Goal: Information Seeking & Learning: Learn about a topic

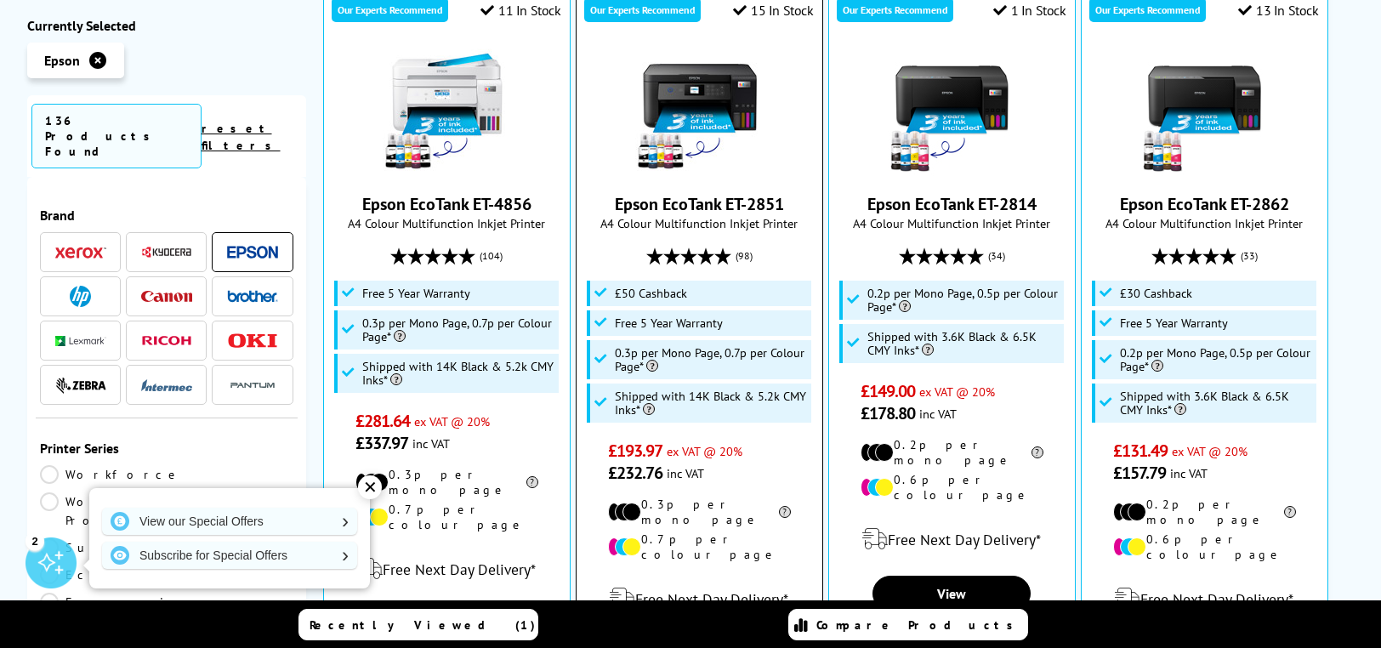
click at [698, 69] on img at bounding box center [699, 112] width 128 height 128
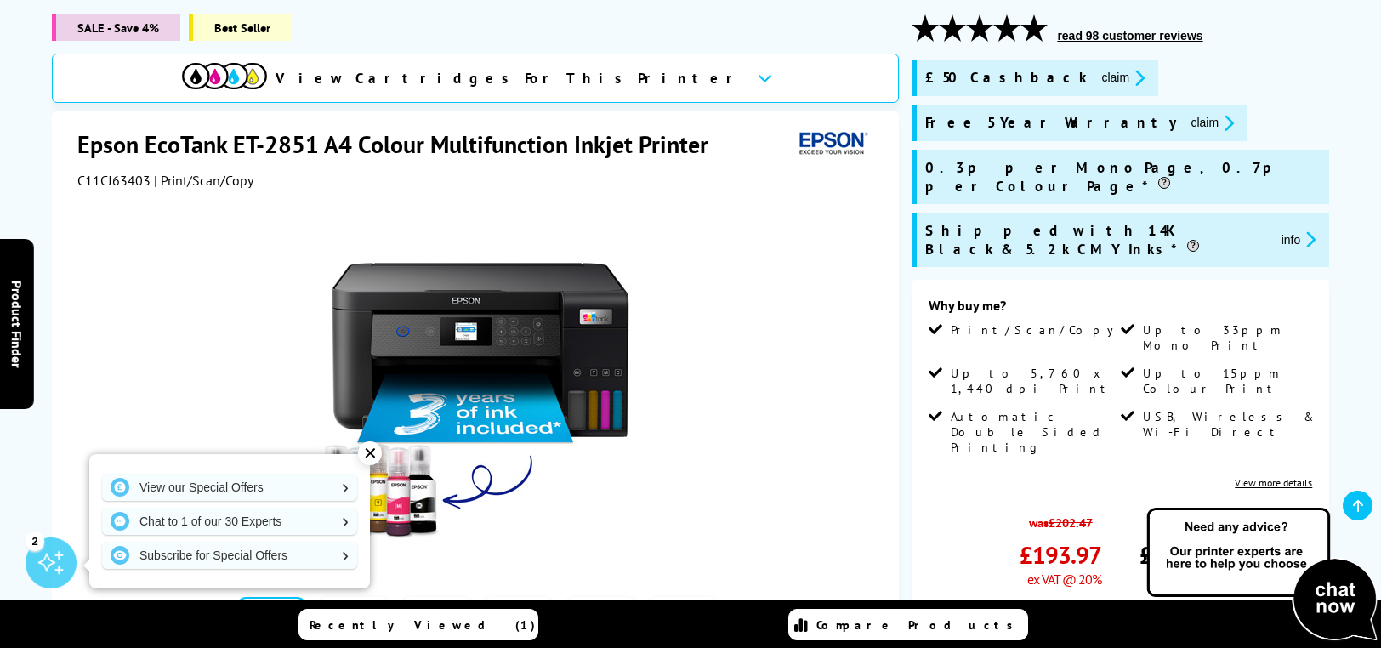
click at [363, 448] on div "✕" at bounding box center [370, 453] width 24 height 24
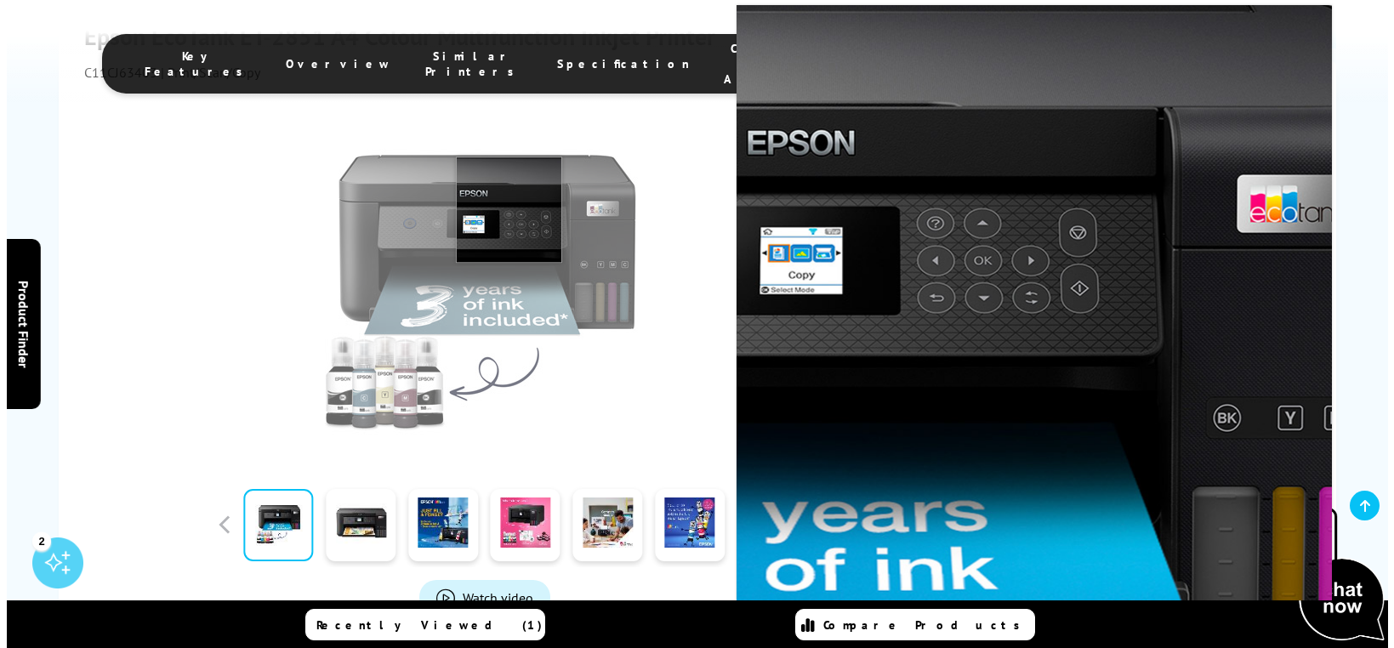
scroll to position [453, 0]
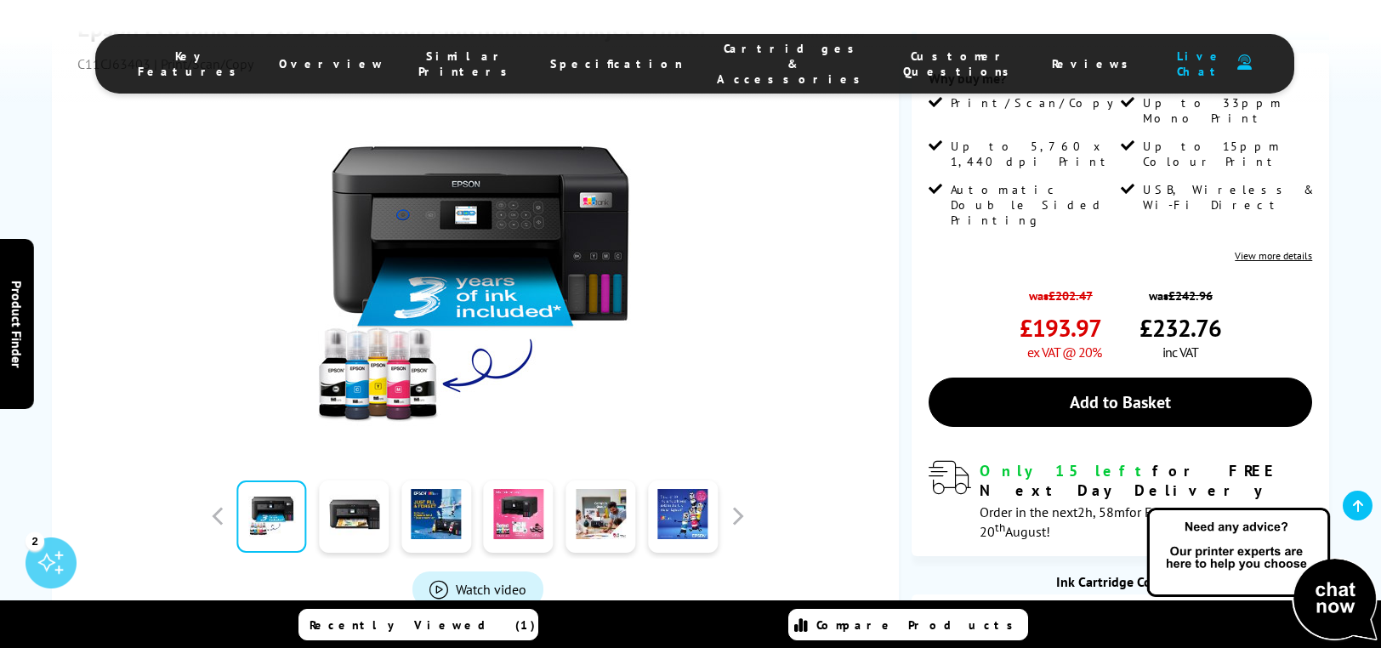
click at [492, 581] on span "Watch video" at bounding box center [491, 589] width 71 height 17
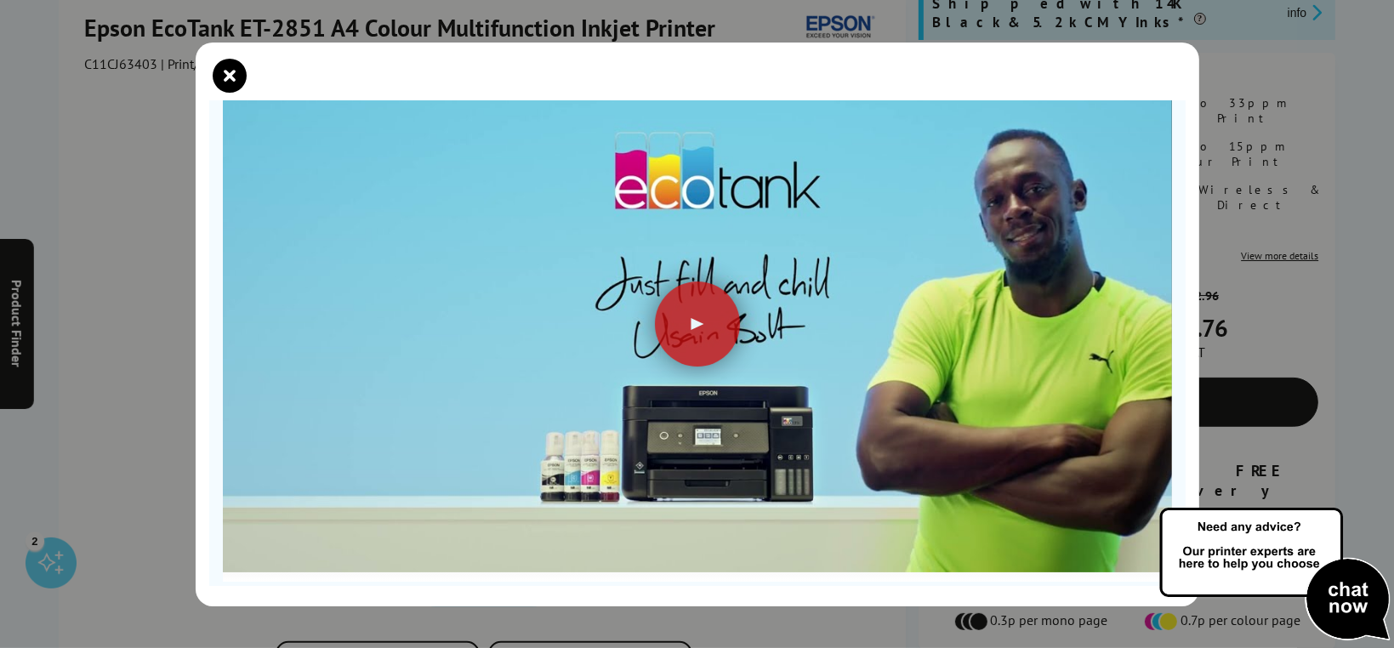
scroll to position [170, 0]
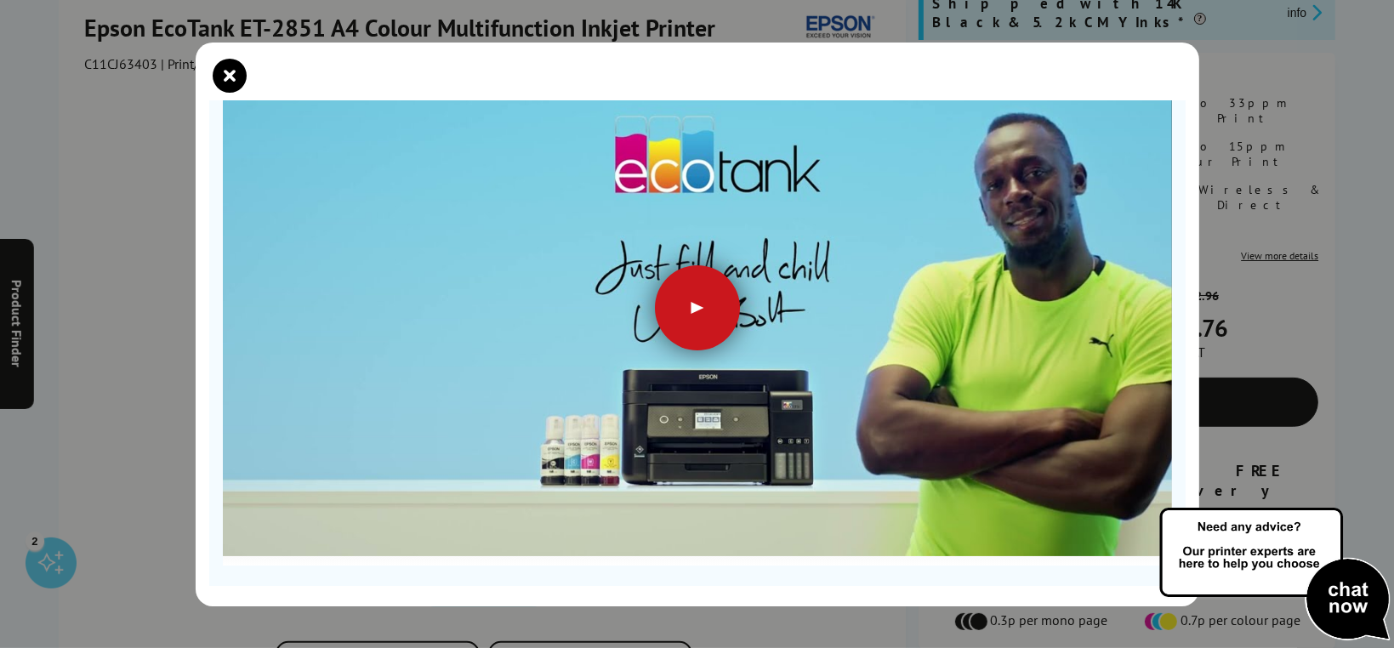
click at [681, 290] on div at bounding box center [697, 307] width 85 height 85
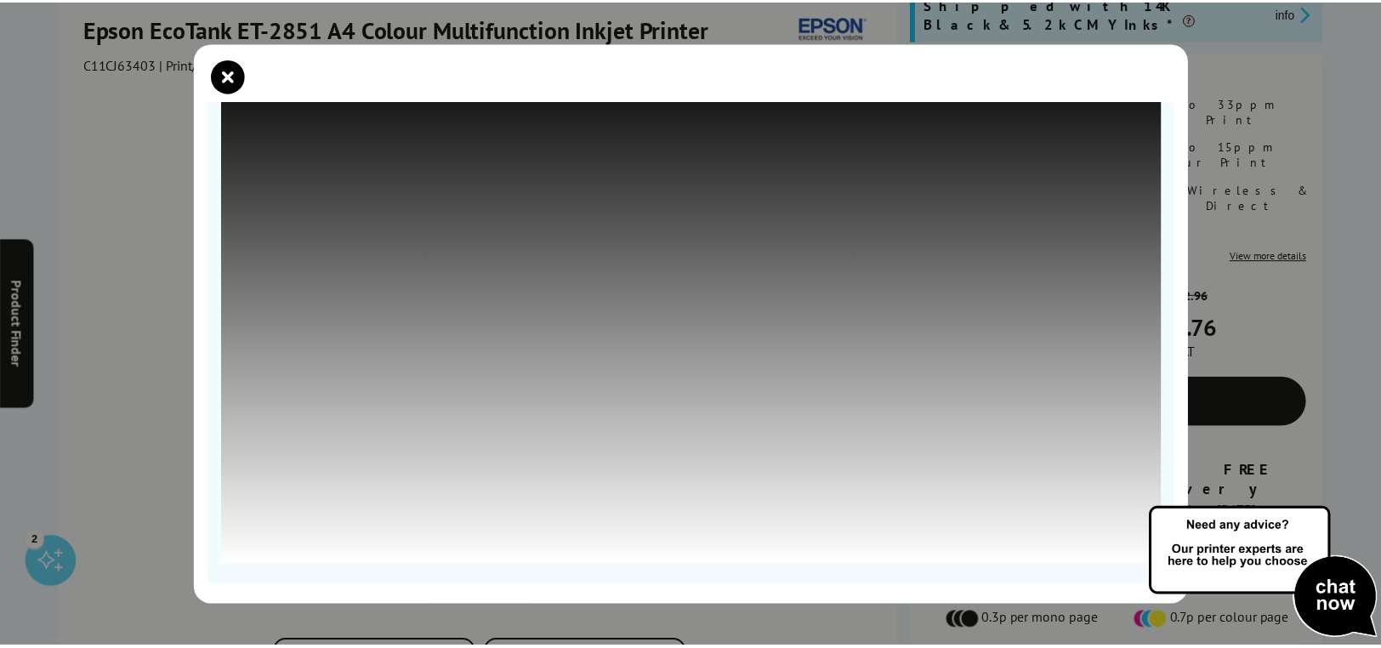
scroll to position [178, 0]
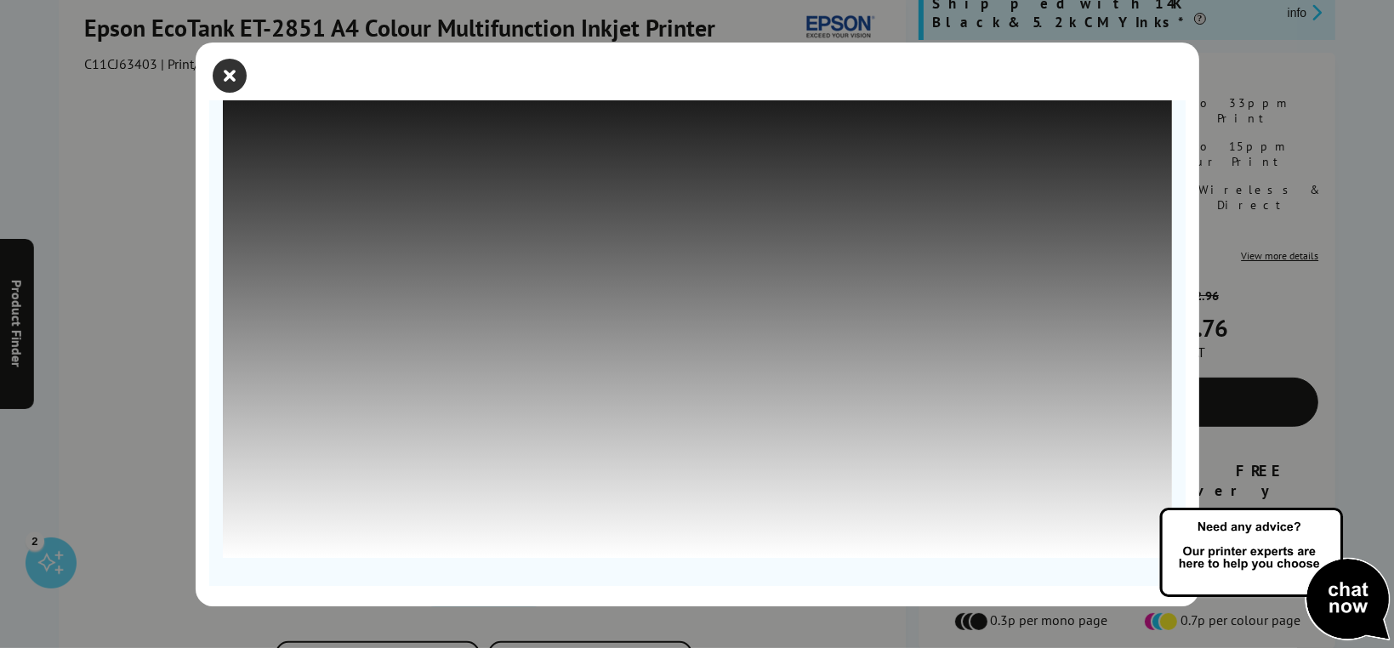
click at [221, 71] on icon "close modal" at bounding box center [230, 76] width 34 height 34
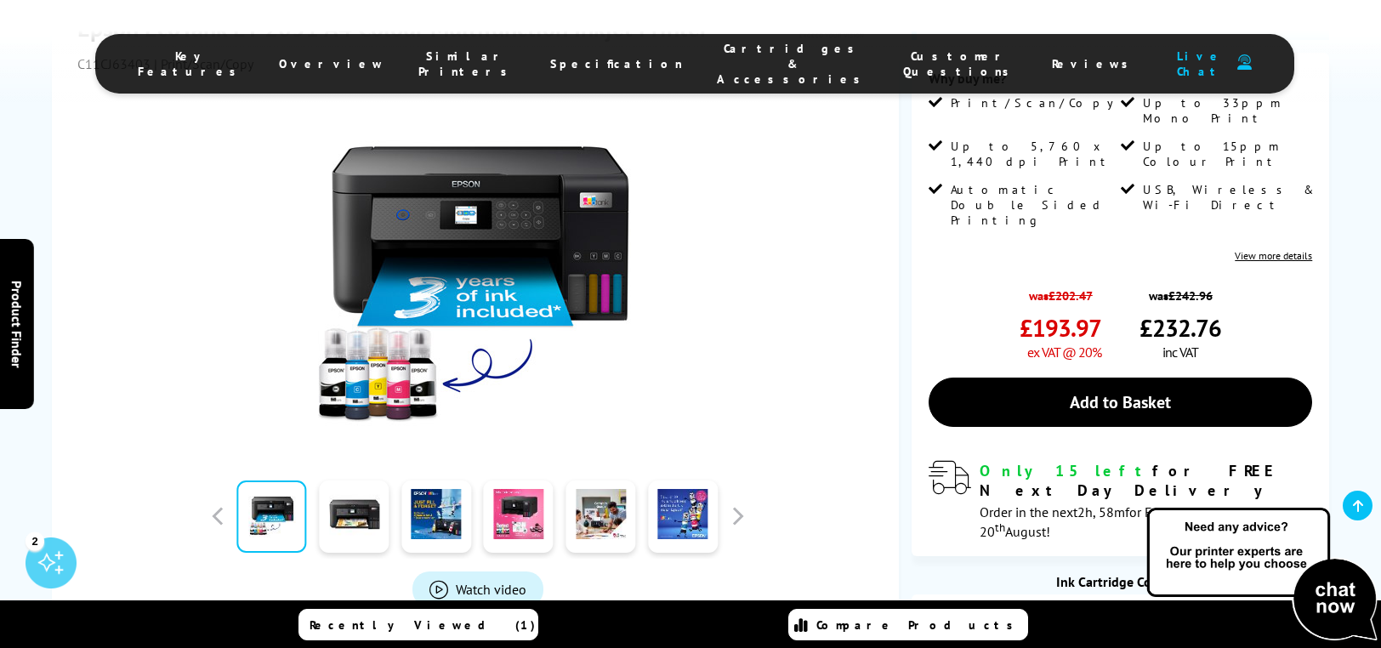
click at [379, 56] on span "Overview" at bounding box center [331, 63] width 105 height 15
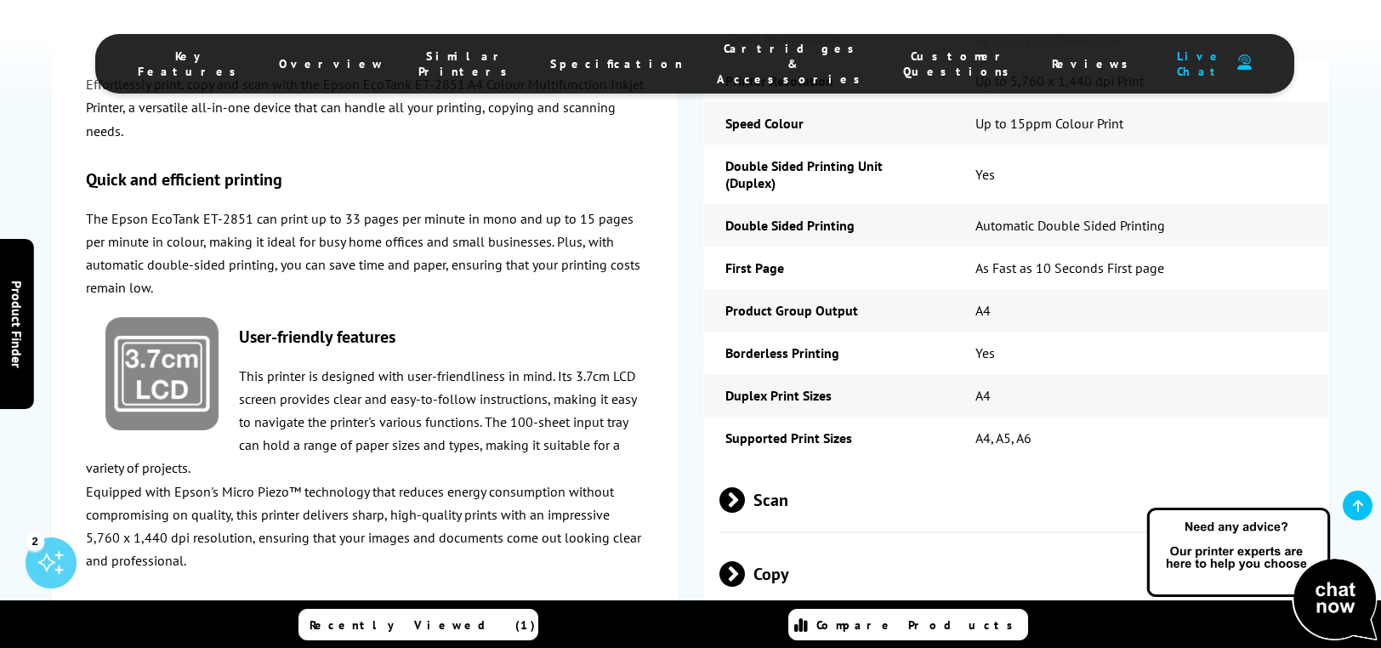
scroll to position [2518, 0]
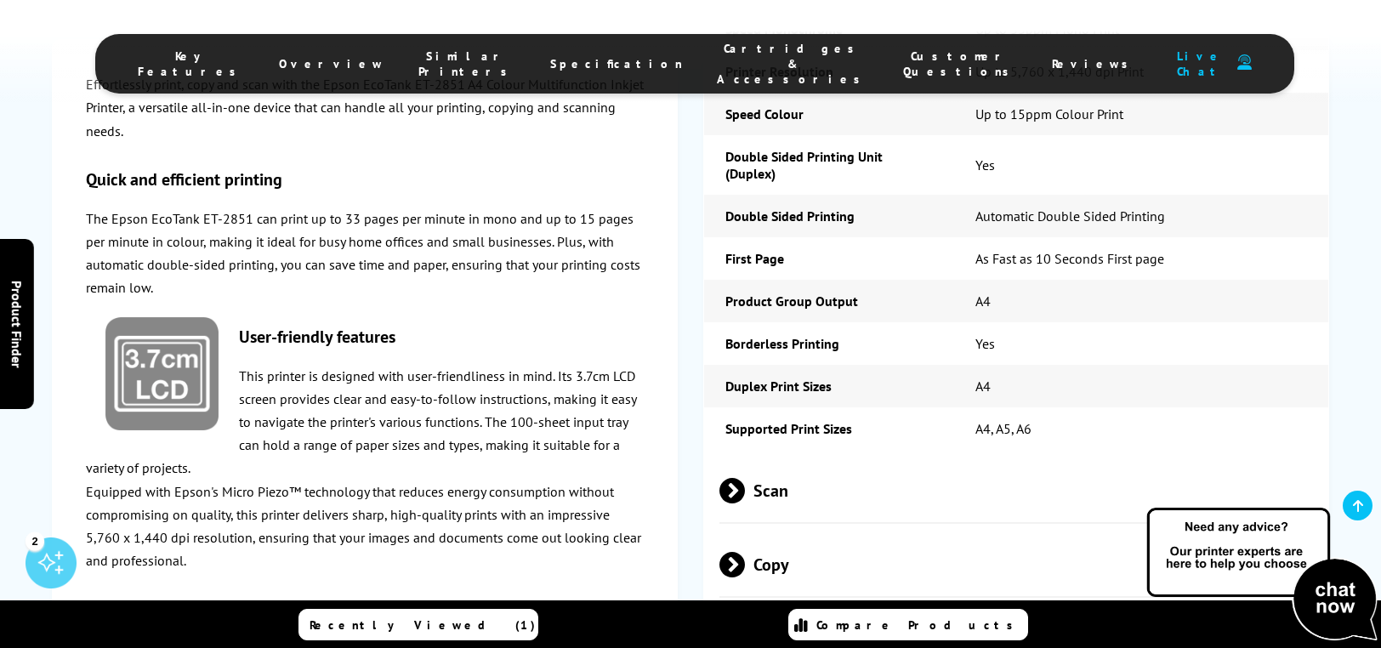
click at [745, 626] on span at bounding box center [745, 639] width 0 height 26
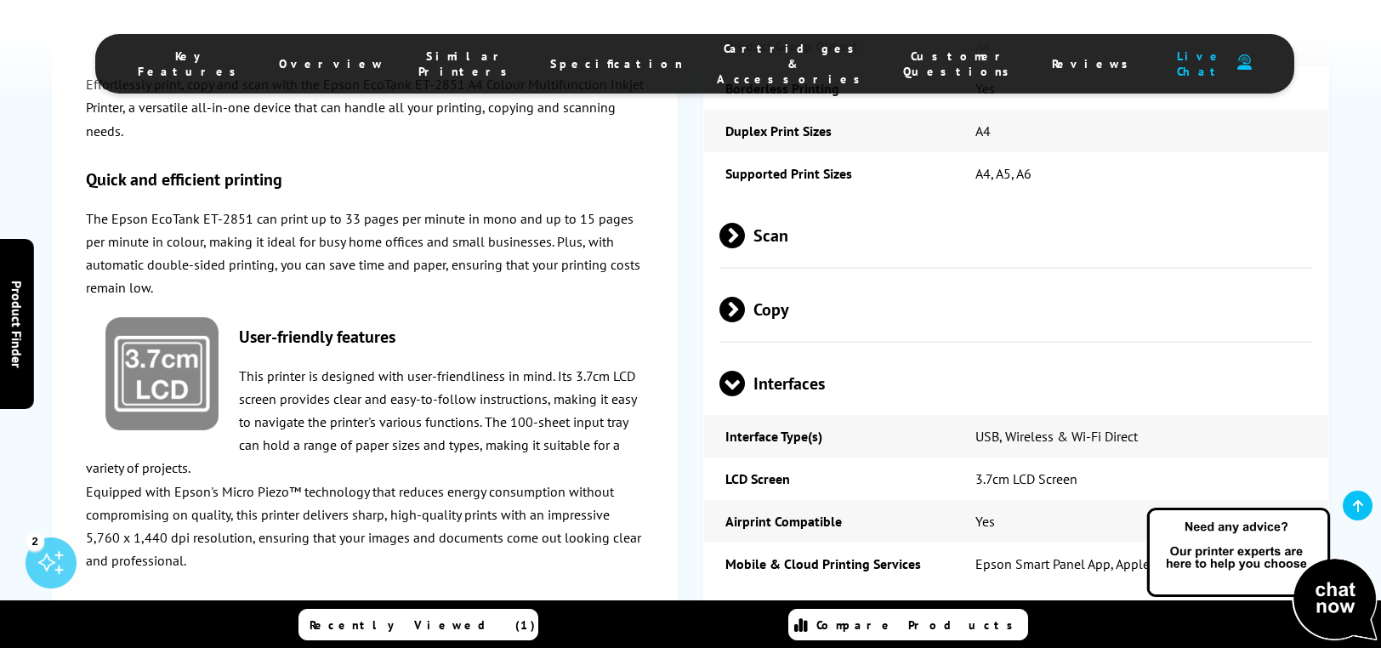
scroll to position [2830, 0]
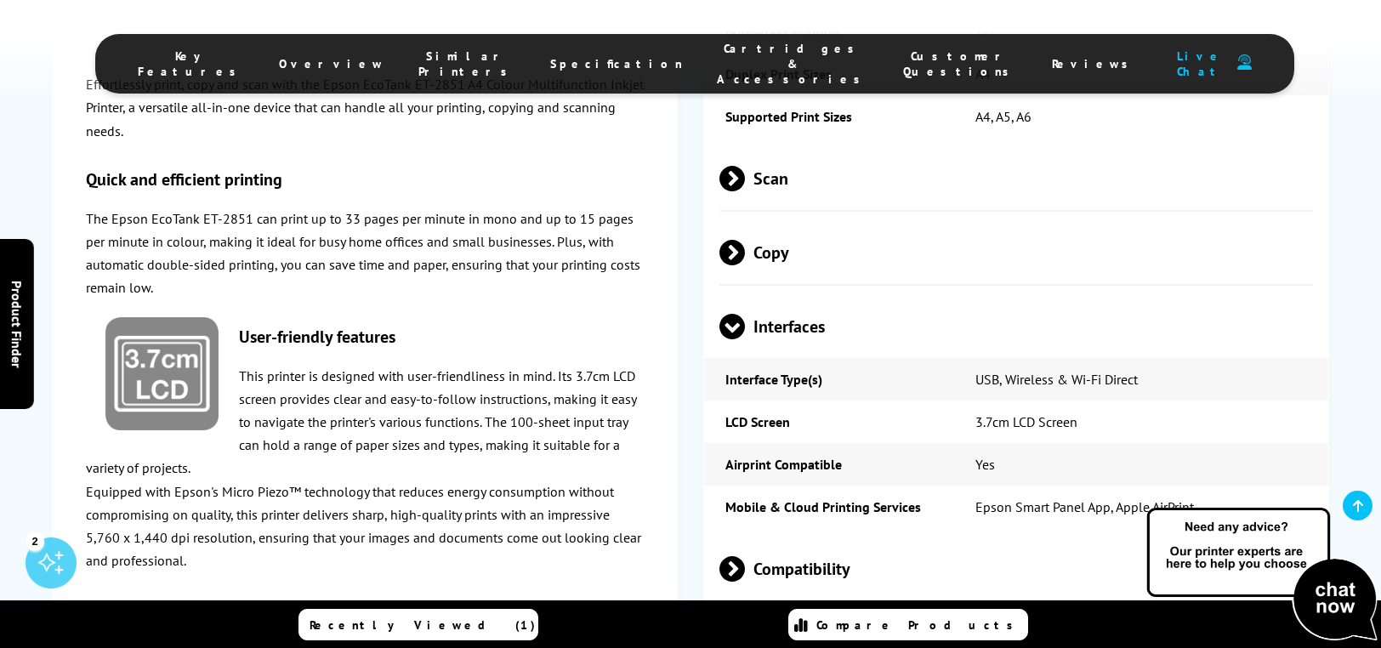
click at [745, 556] on span at bounding box center [745, 569] width 0 height 26
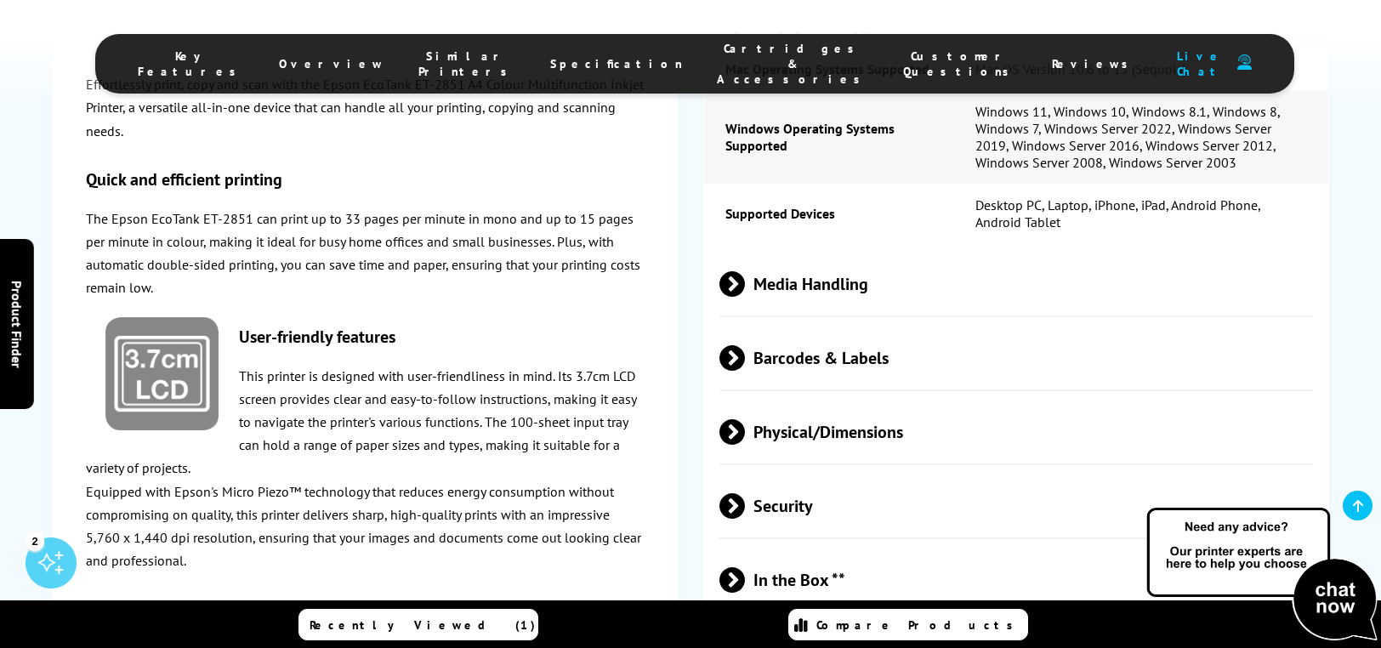
scroll to position [3454, 0]
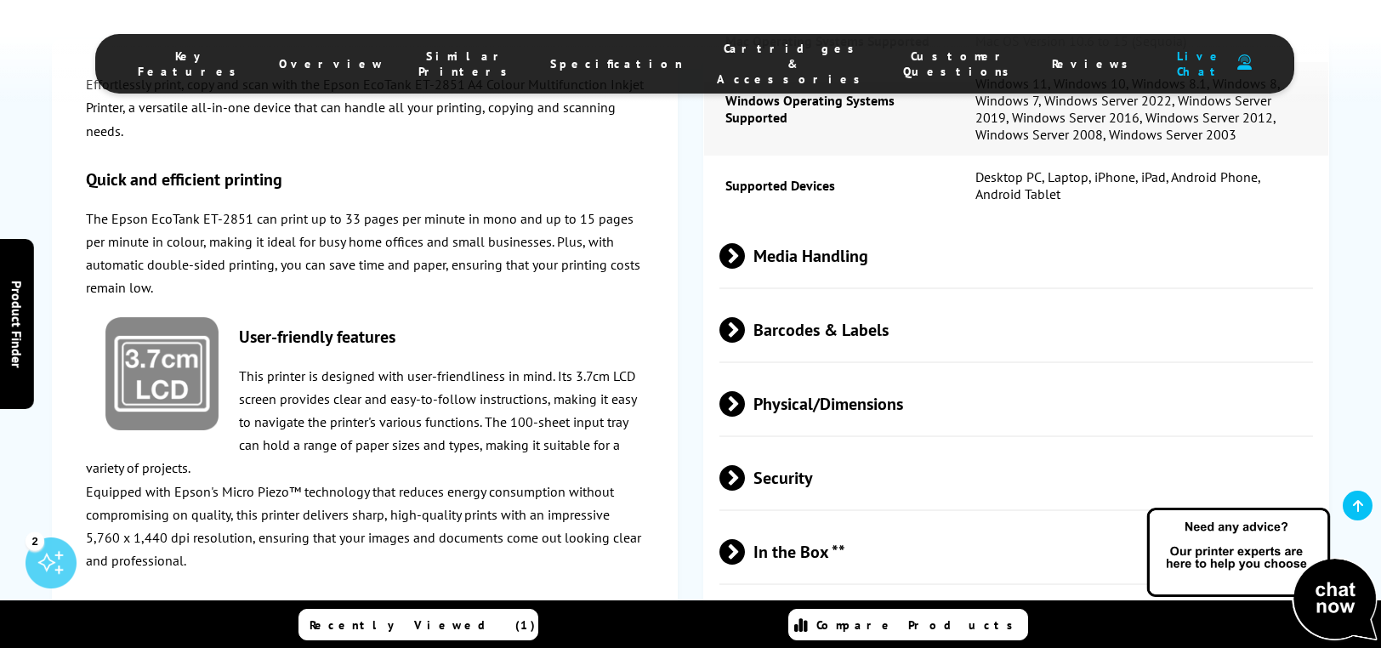
click at [745, 539] on span at bounding box center [745, 552] width 0 height 26
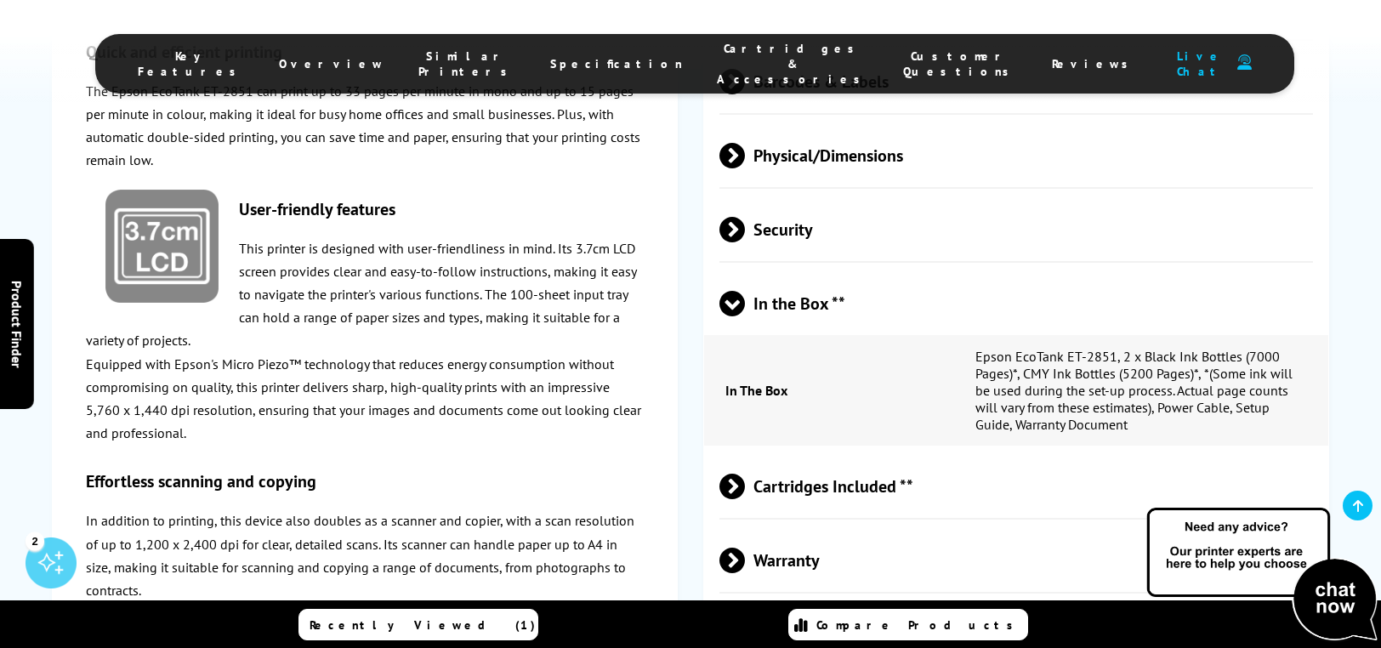
scroll to position [3709, 0]
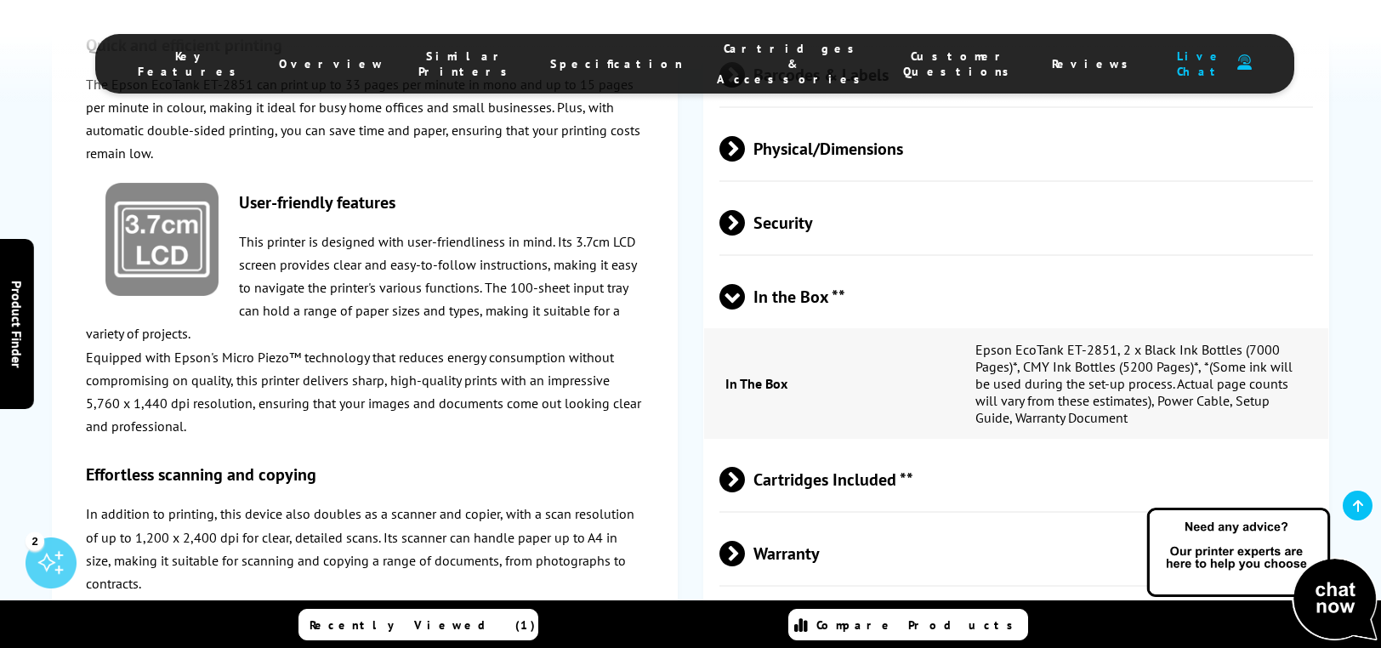
click at [745, 467] on span at bounding box center [745, 480] width 0 height 26
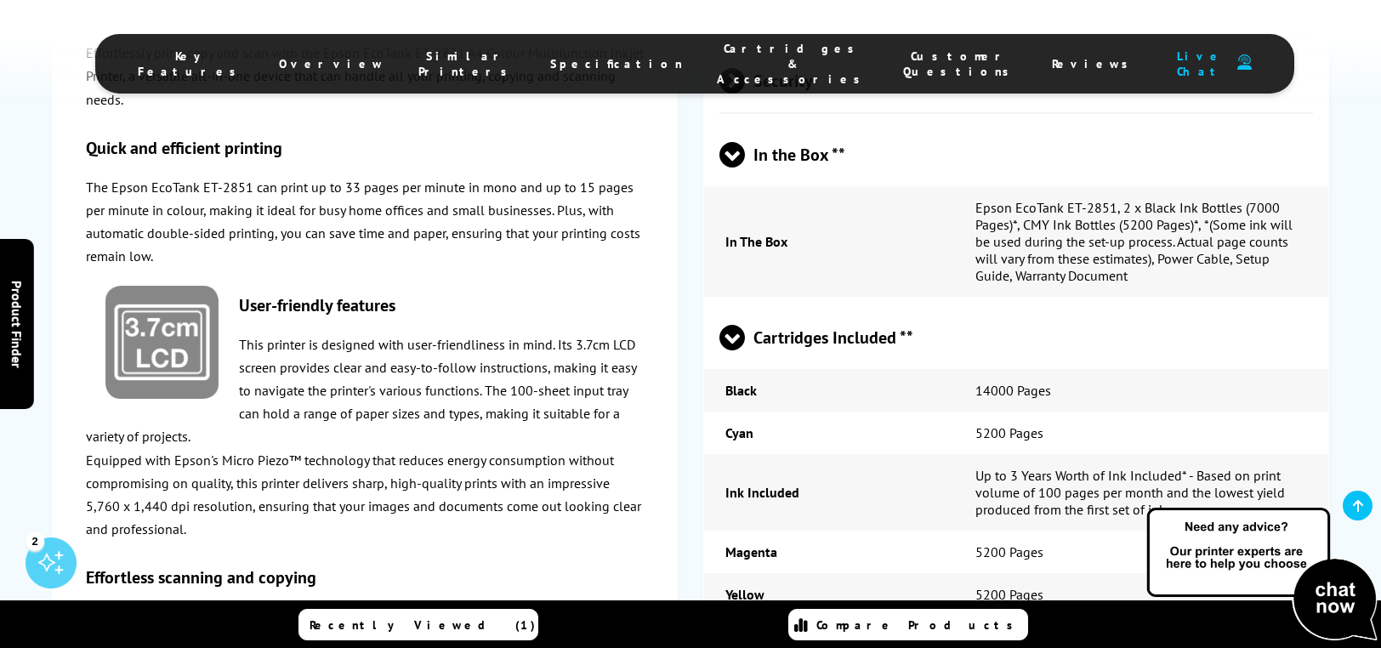
scroll to position [3879, 0]
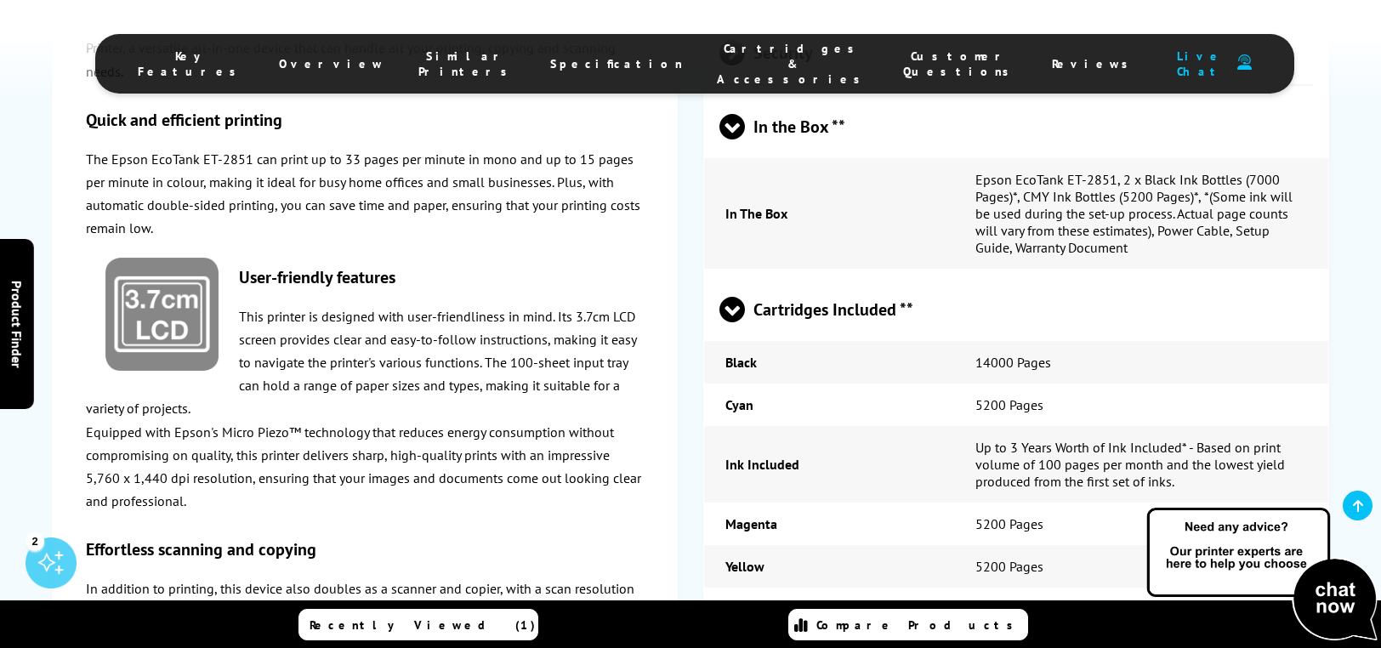
click at [384, 60] on span "Overview" at bounding box center [331, 63] width 105 height 15
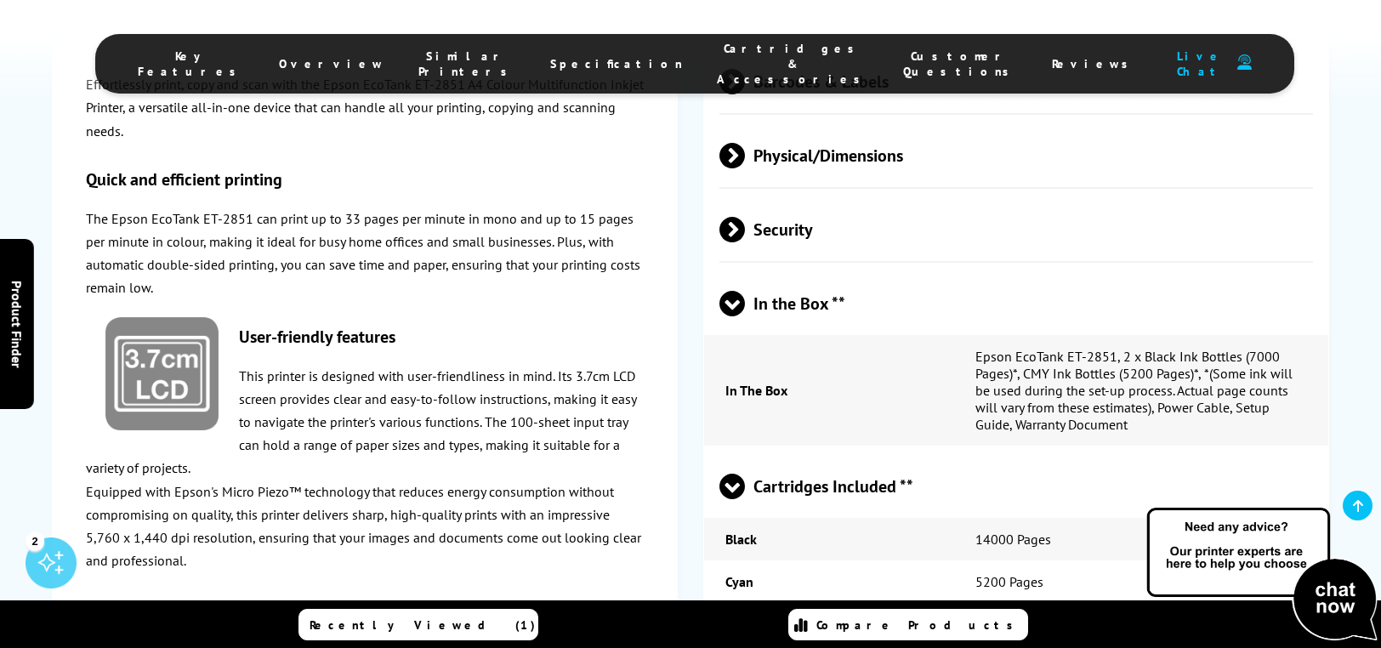
scroll to position [3628, 0]
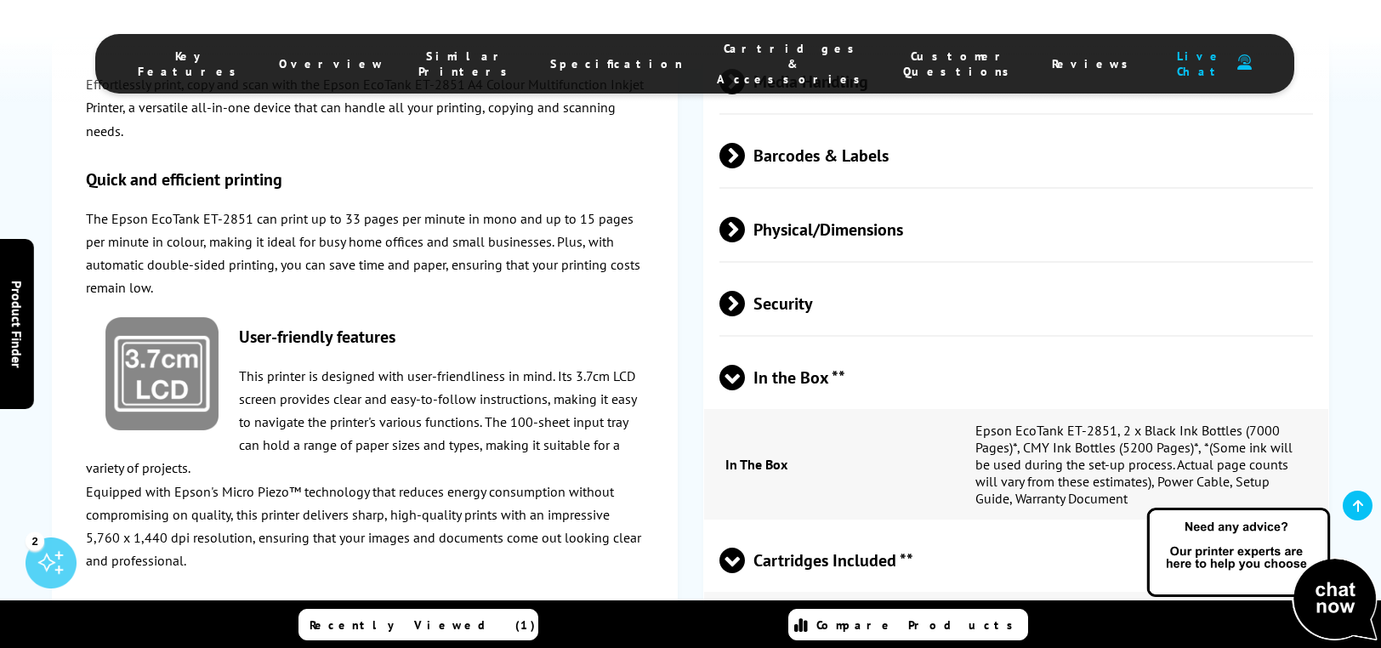
click at [516, 60] on span "Similar Printers" at bounding box center [467, 63] width 98 height 31
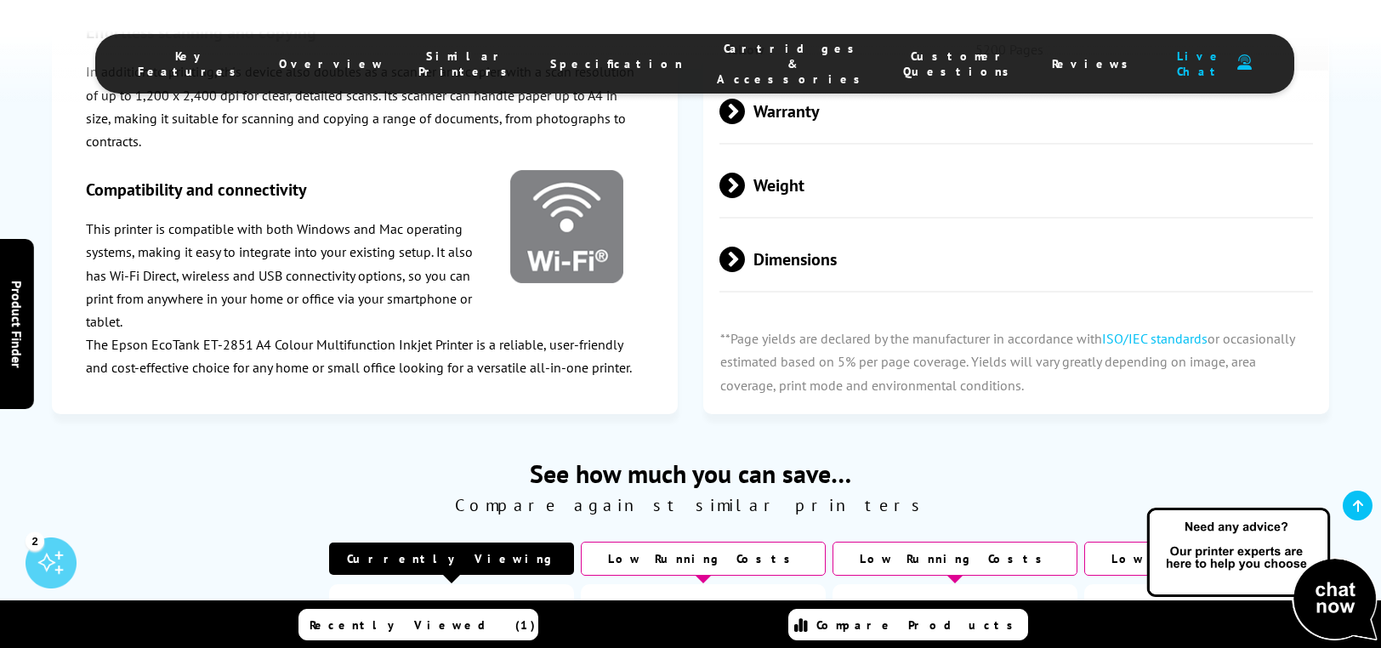
scroll to position [4643, 0]
